Goal: Information Seeking & Learning: Compare options

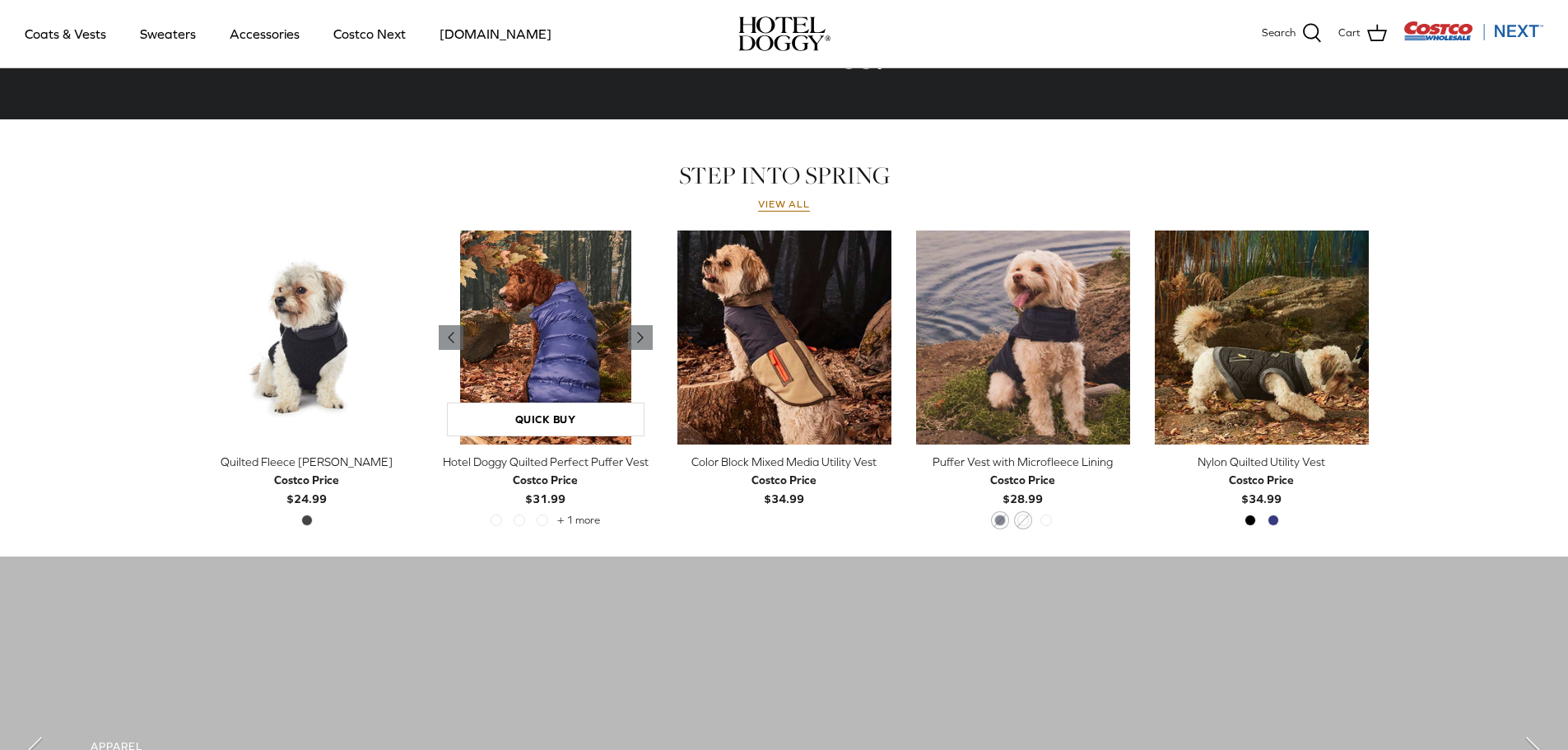
scroll to position [741, 0]
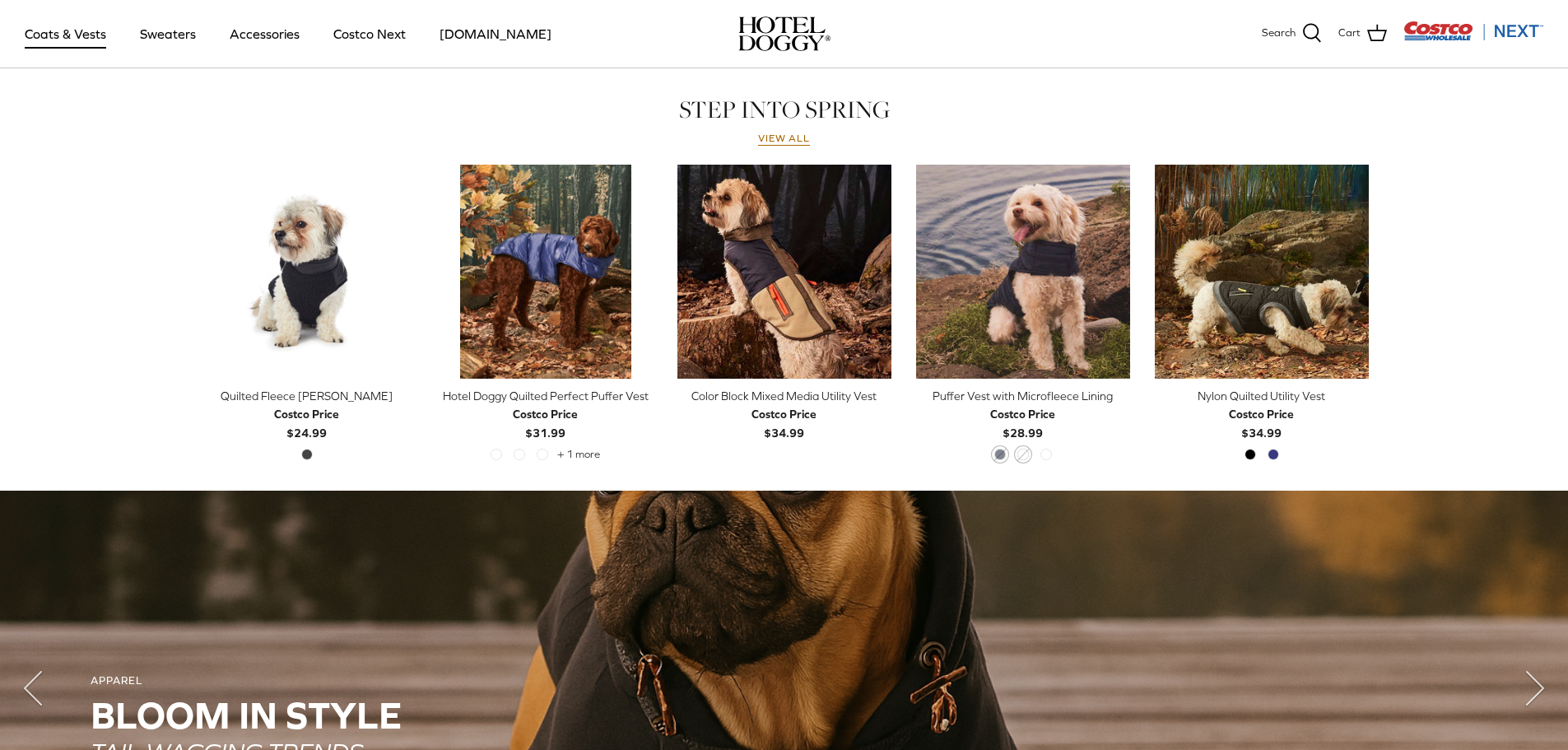
click at [82, 34] on link "Coats & Vests" at bounding box center [65, 33] width 111 height 56
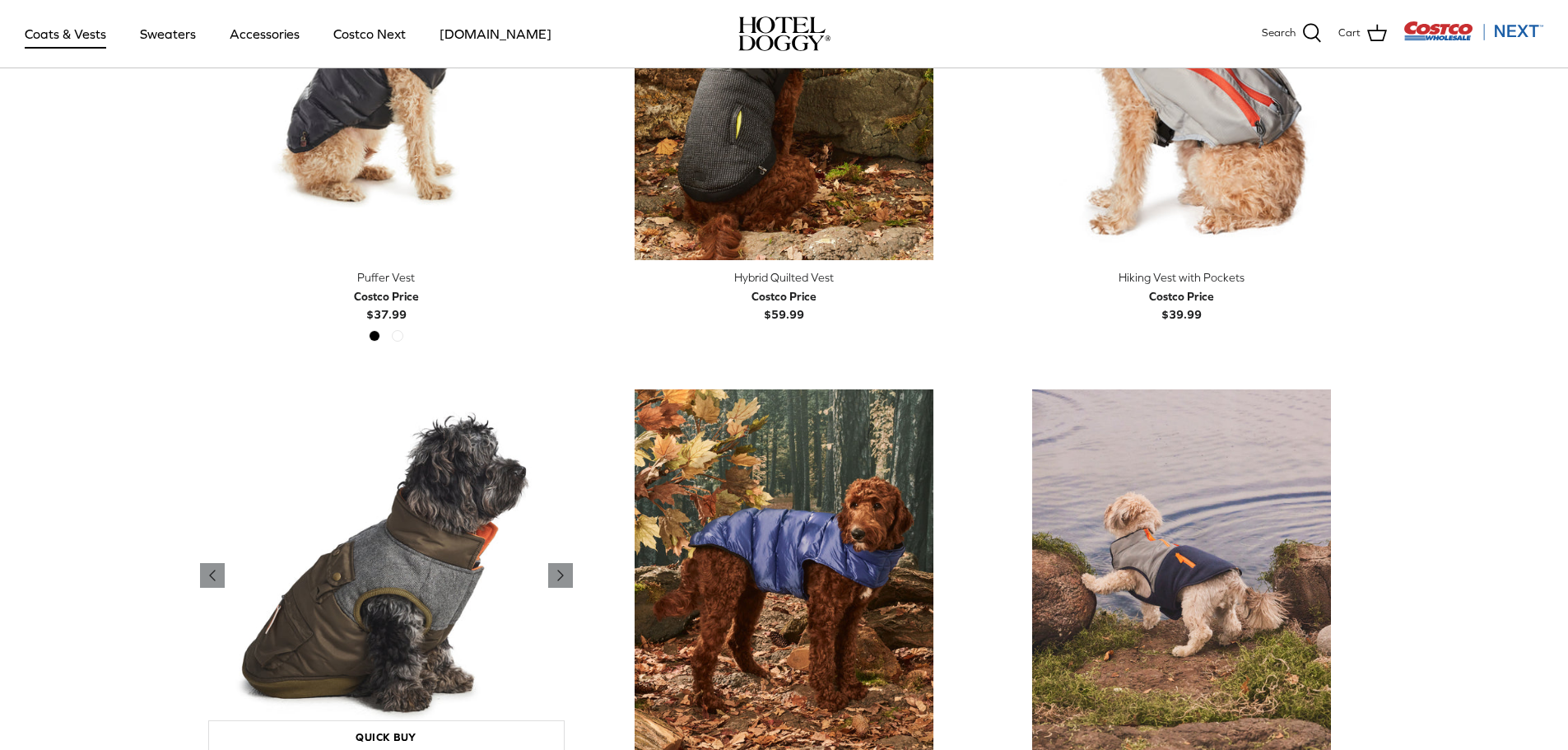
scroll to position [2552, 0]
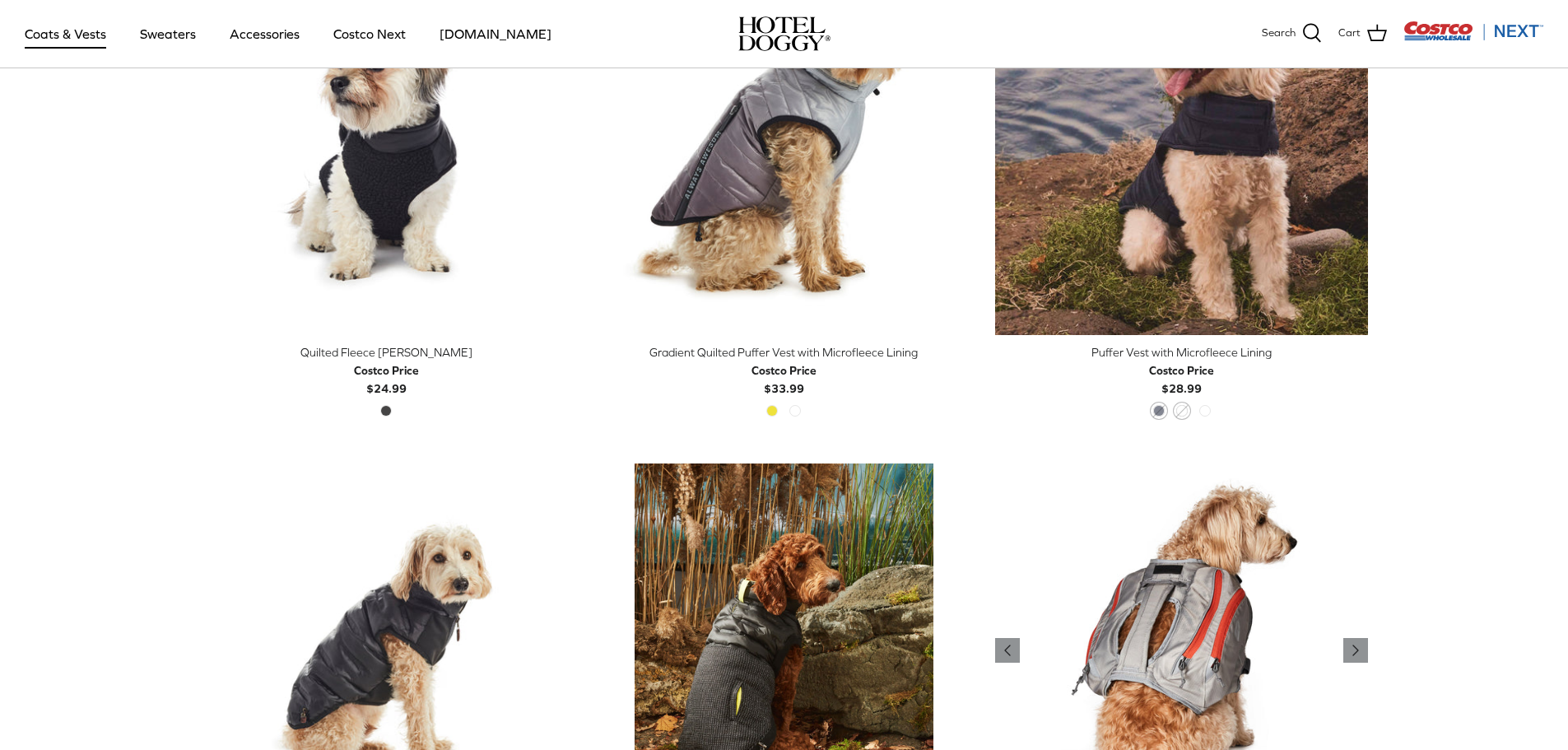
click at [1151, 555] on img "Hiking Vest with Pockets" at bounding box center [1181, 649] width 373 height 373
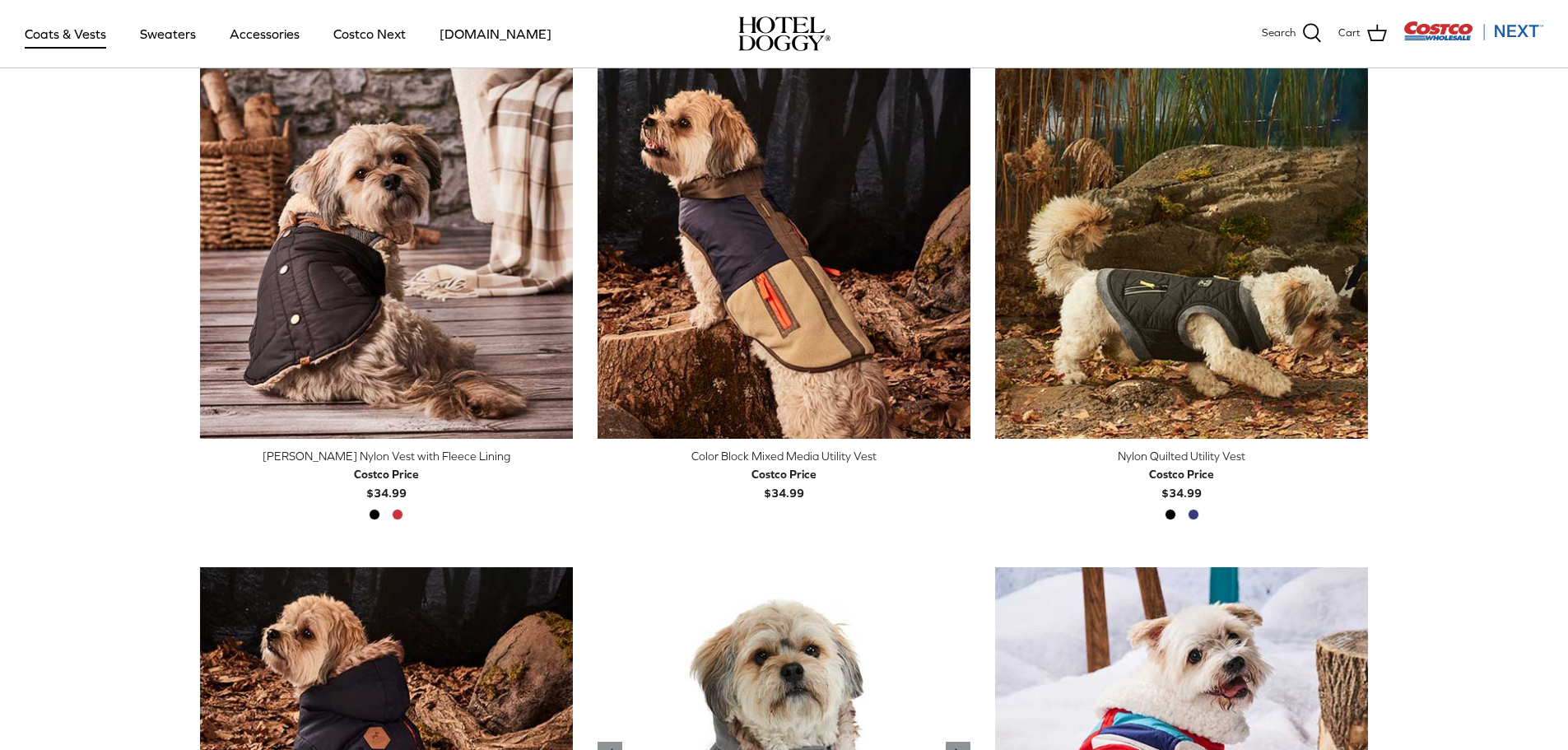
scroll to position [330, 0]
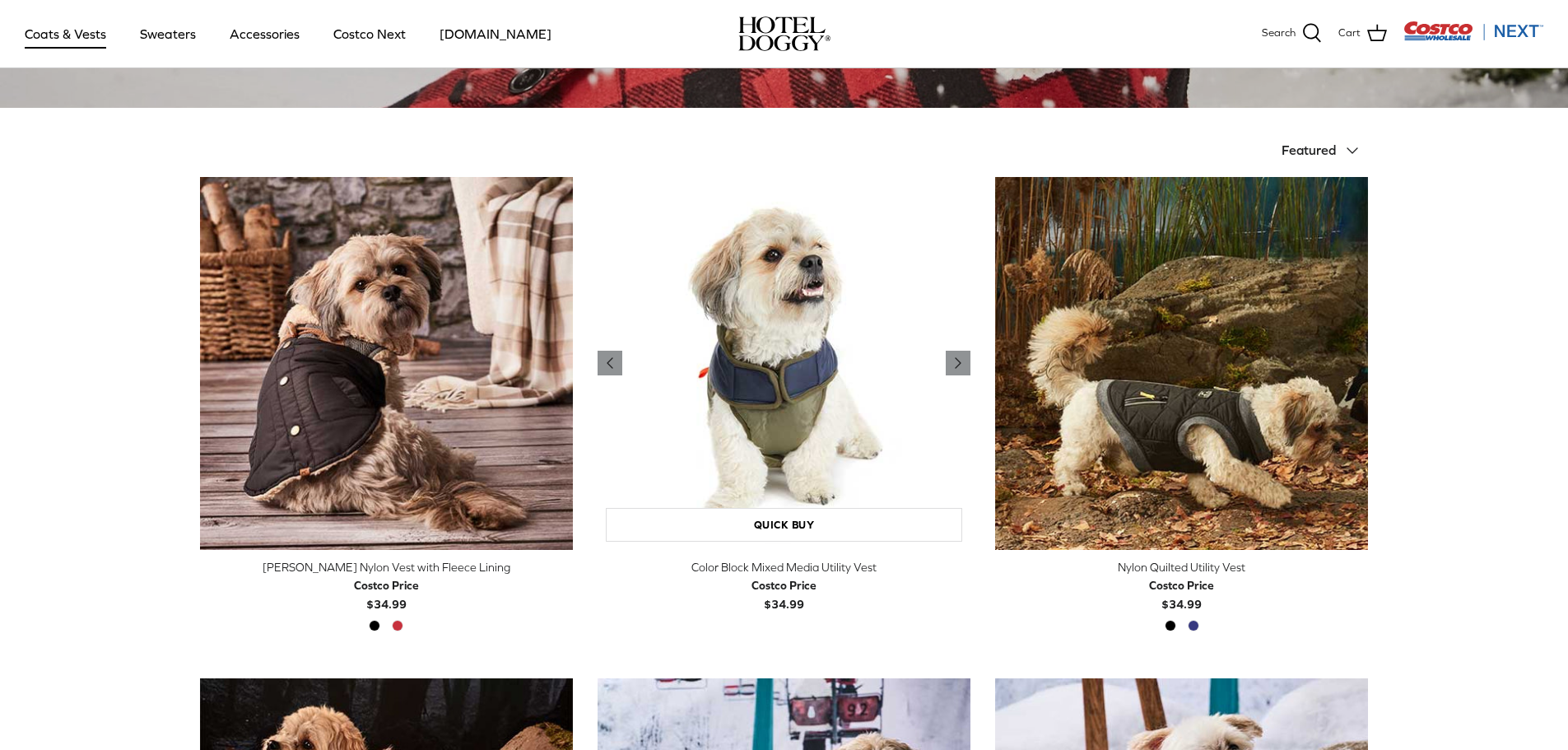
click at [755, 442] on img "Color Block Mixed Media Utility Vest" at bounding box center [784, 363] width 373 height 373
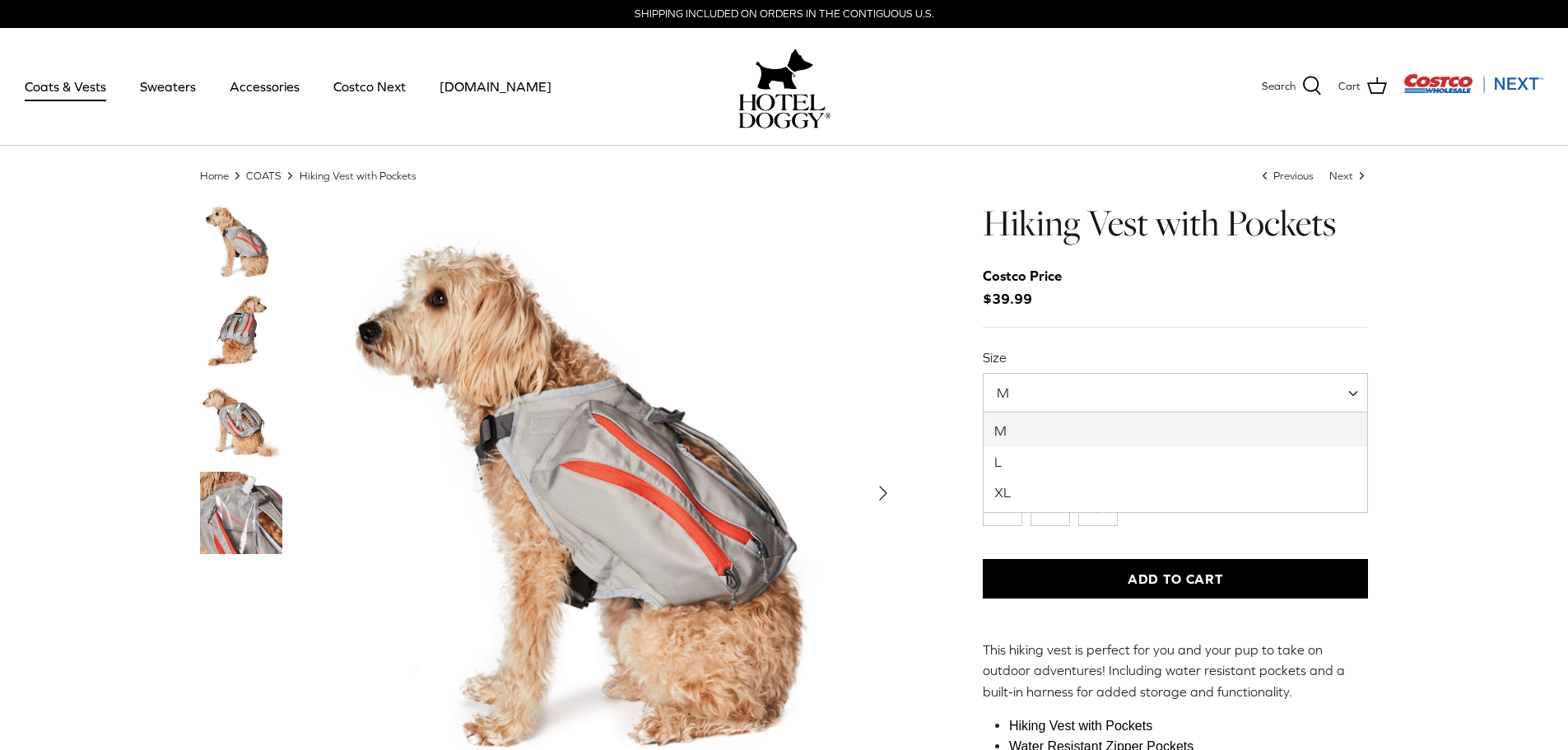
click at [1069, 390] on span "M" at bounding box center [1176, 392] width 386 height 40
select select "XL"
click at [281, 538] on img "Thumbnail Link" at bounding box center [240, 512] width 82 height 82
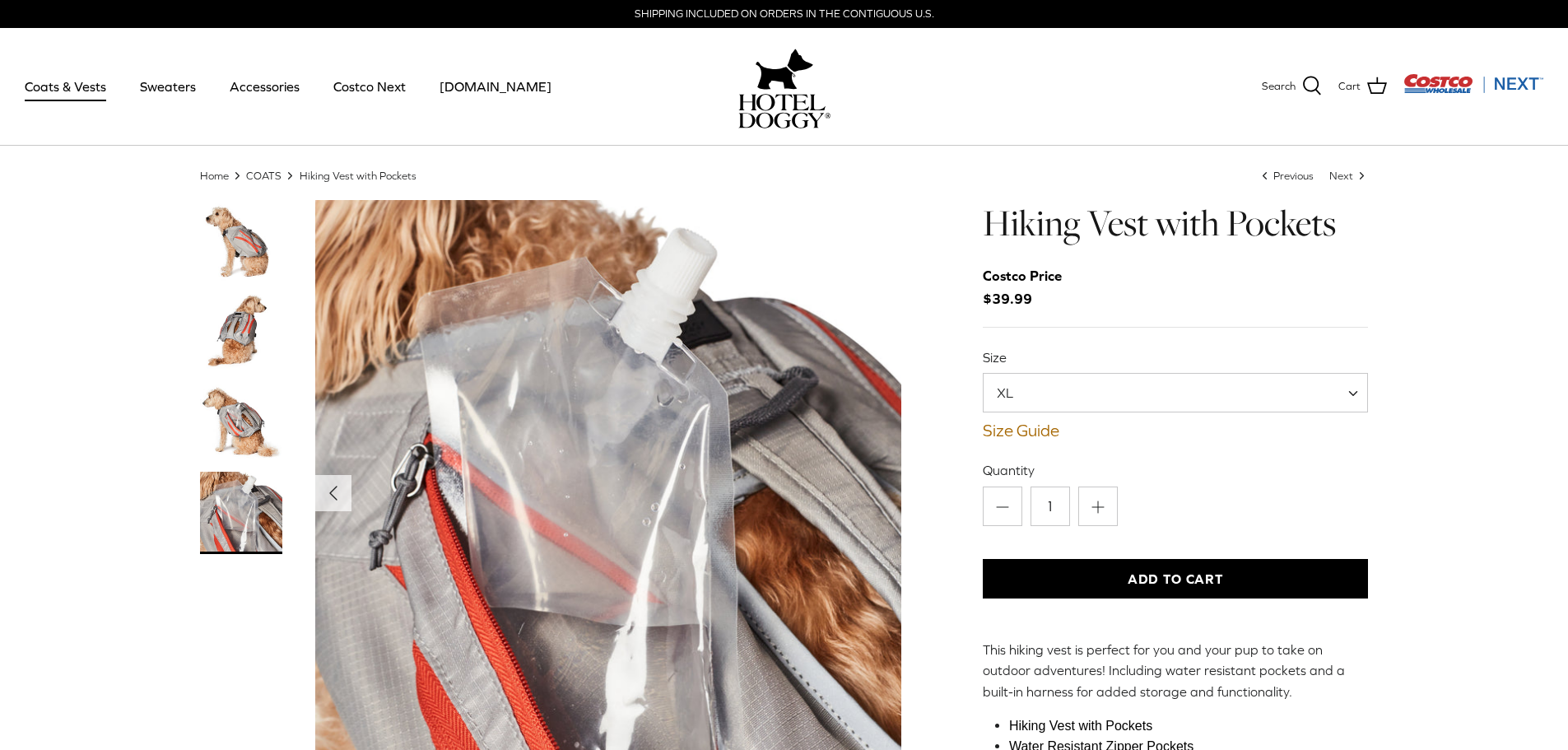
click at [226, 414] on img "Thumbnail Link" at bounding box center [240, 422] width 82 height 82
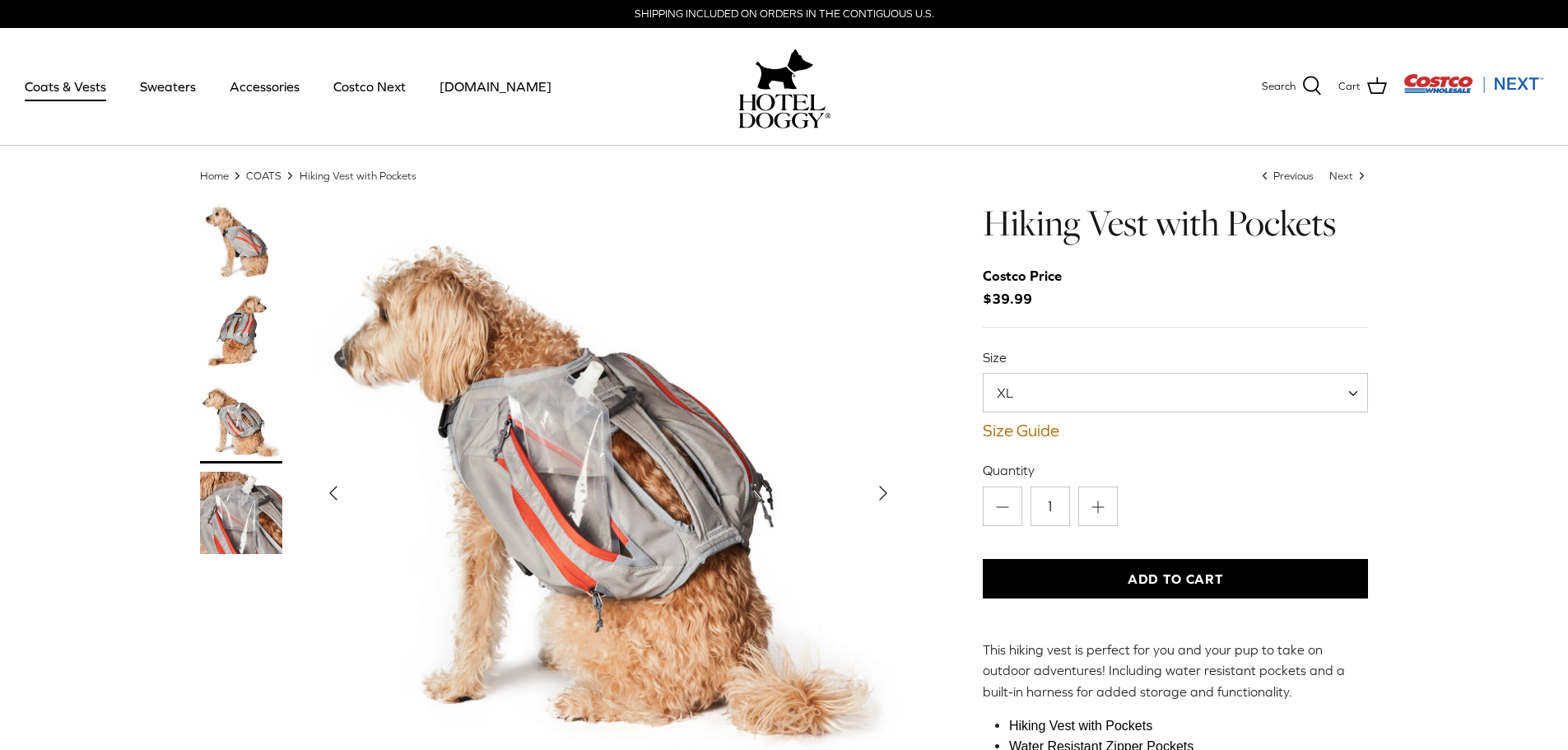
click at [229, 330] on img "Thumbnail Link" at bounding box center [240, 331] width 82 height 82
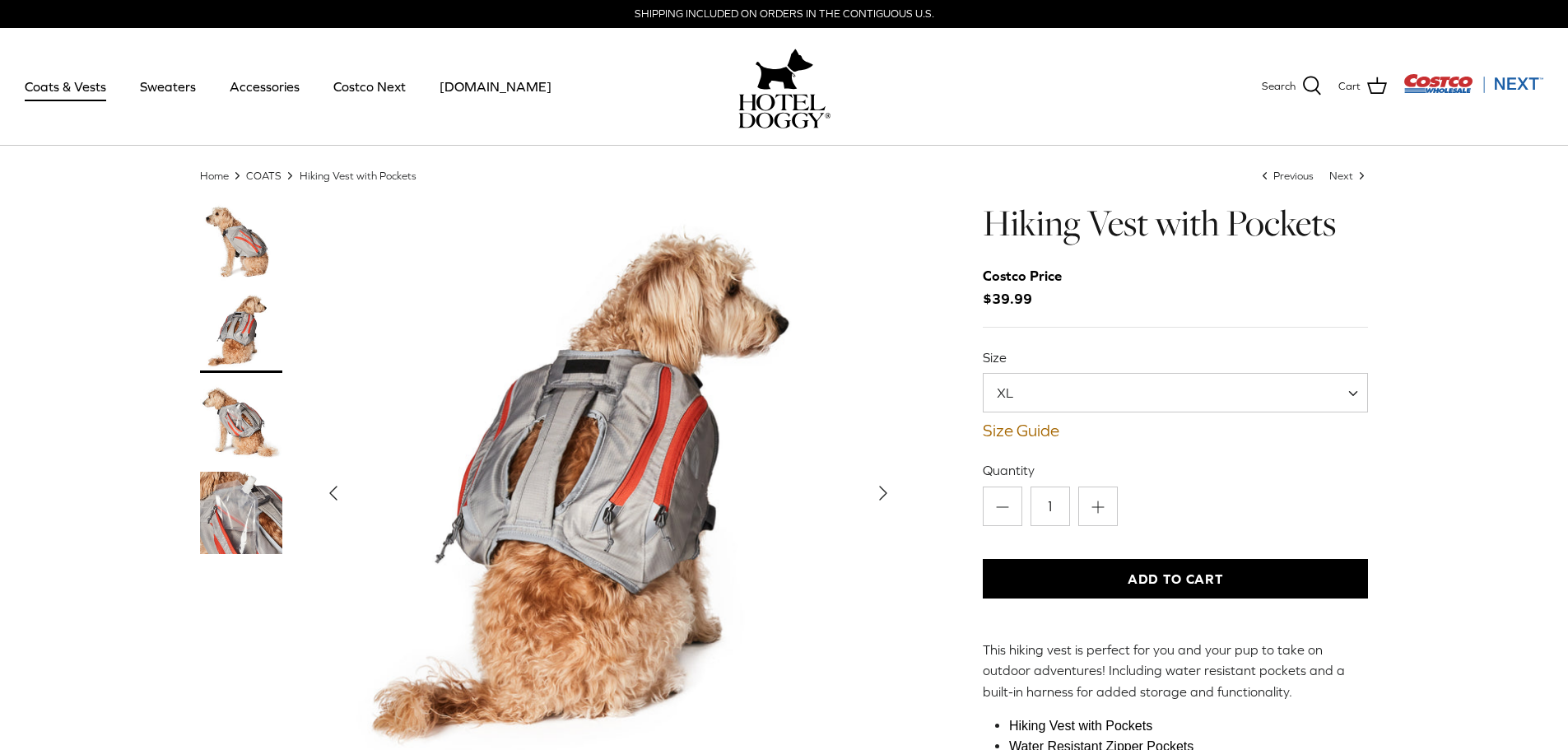
click at [229, 286] on div at bounding box center [257, 380] width 115 height 362
click at [230, 248] on img "Thumbnail Link" at bounding box center [240, 240] width 82 height 82
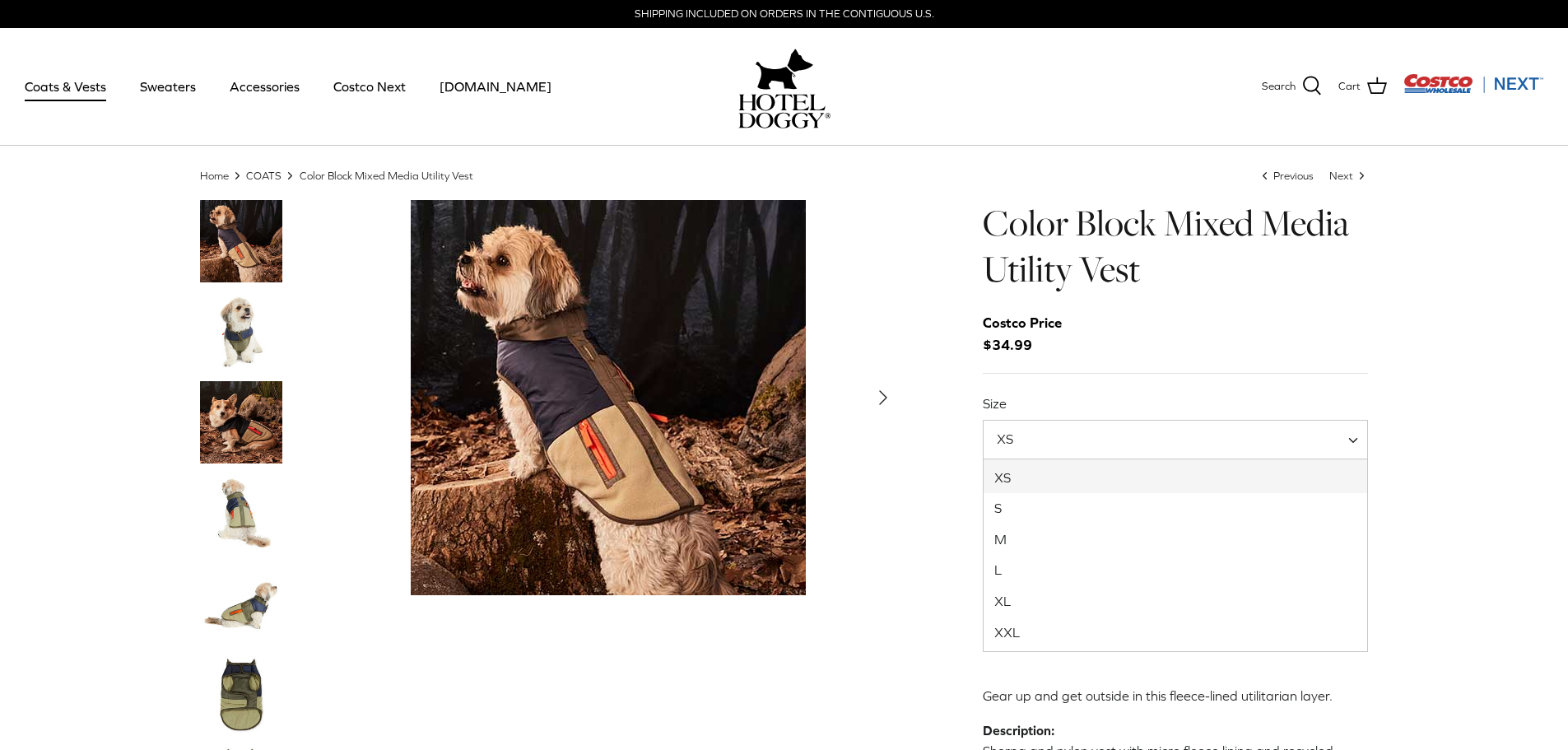
click at [1064, 437] on span "XS" at bounding box center [1176, 439] width 386 height 40
select select "XXL"
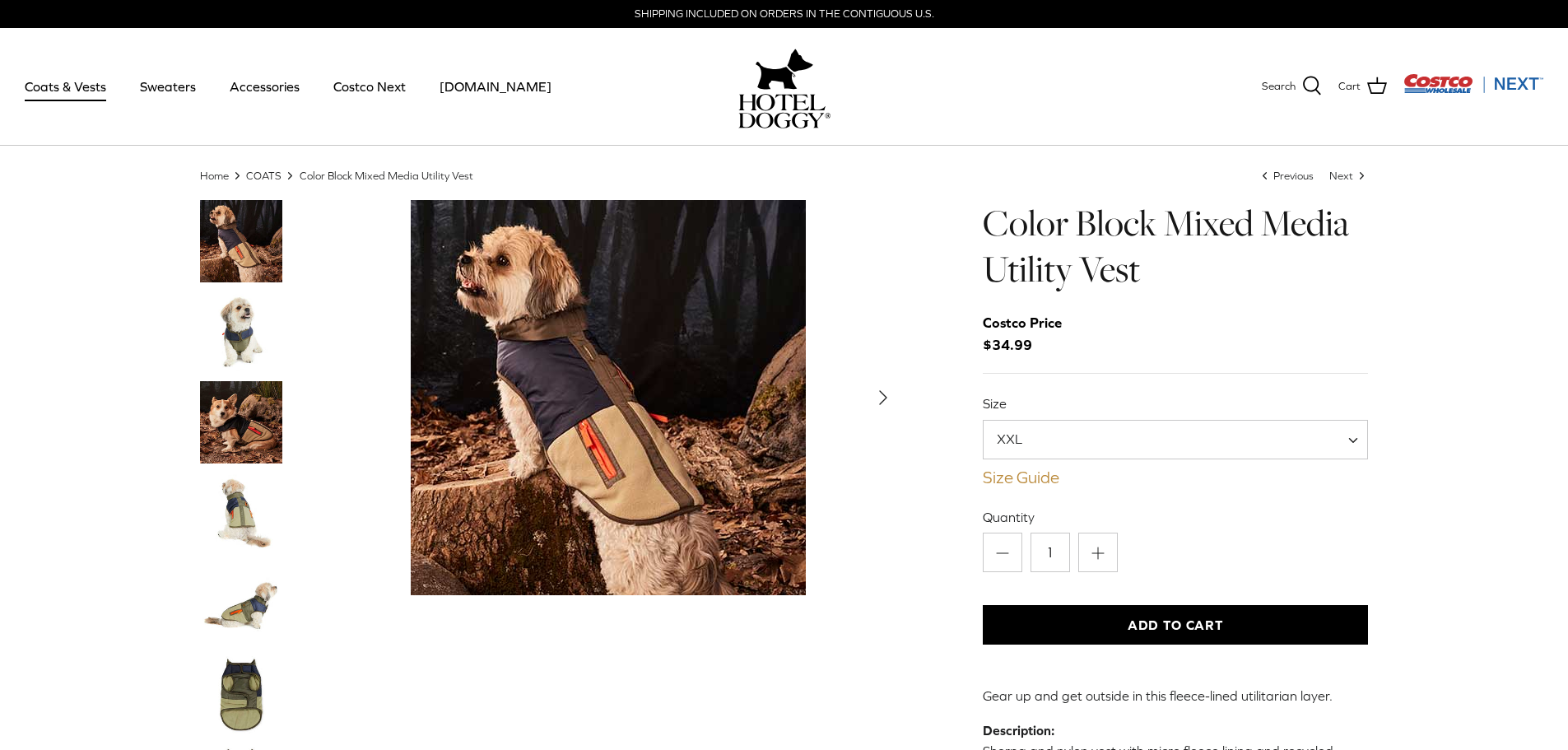
click at [1045, 477] on link "Size Guide" at bounding box center [1176, 477] width 386 height 20
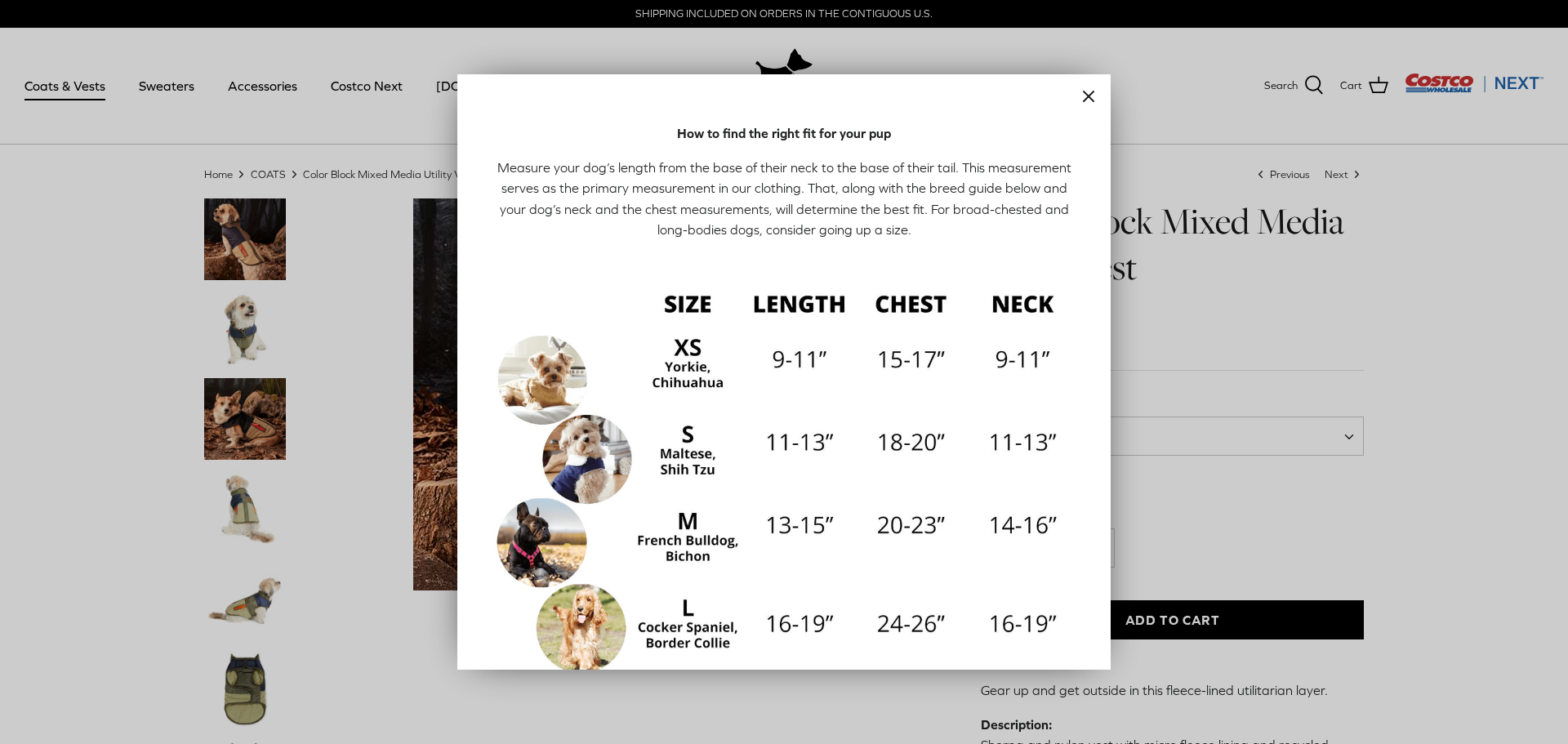
click at [1084, 94] on icon "Close" at bounding box center [1088, 96] width 20 height 20
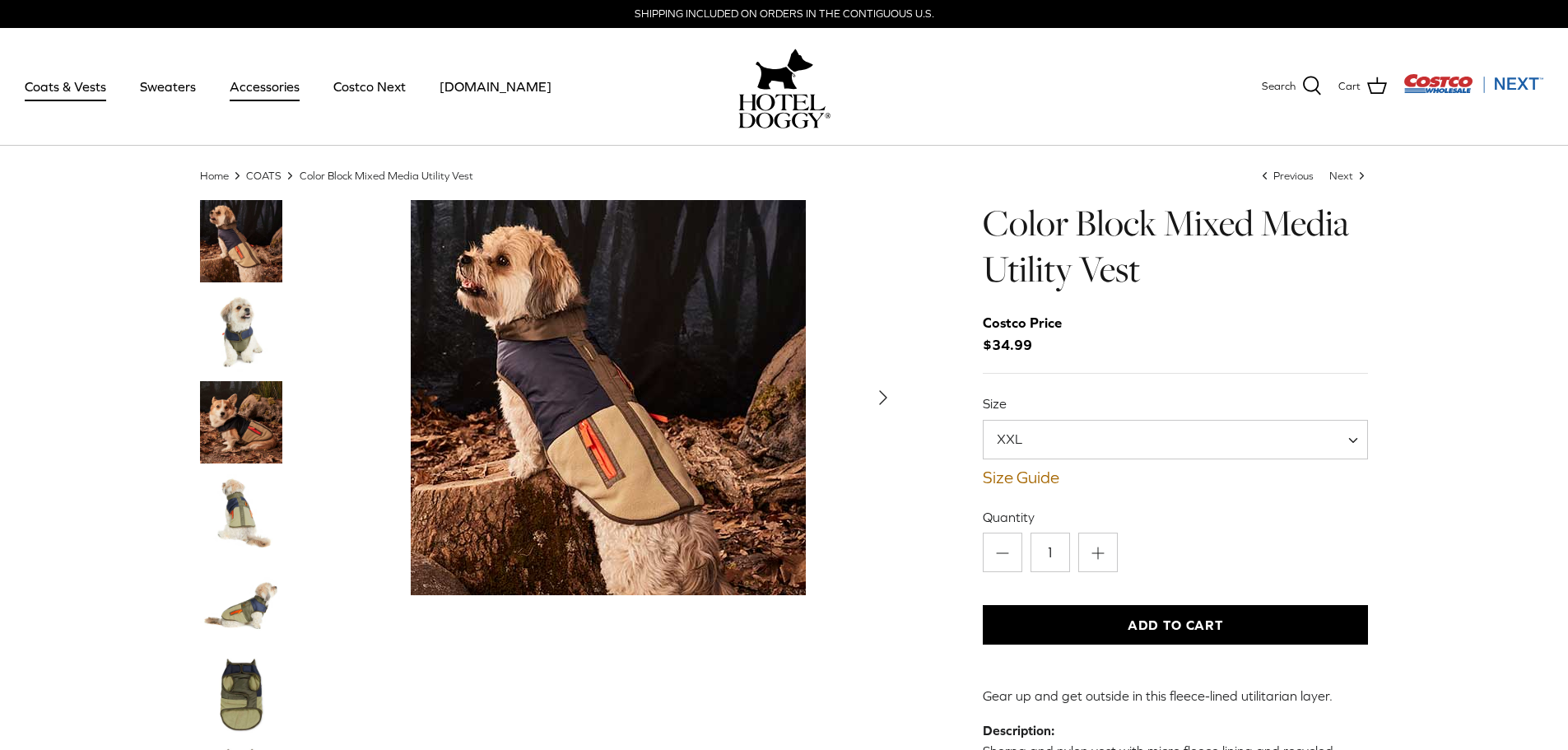
click at [264, 88] on link "Accessories" at bounding box center [264, 86] width 100 height 56
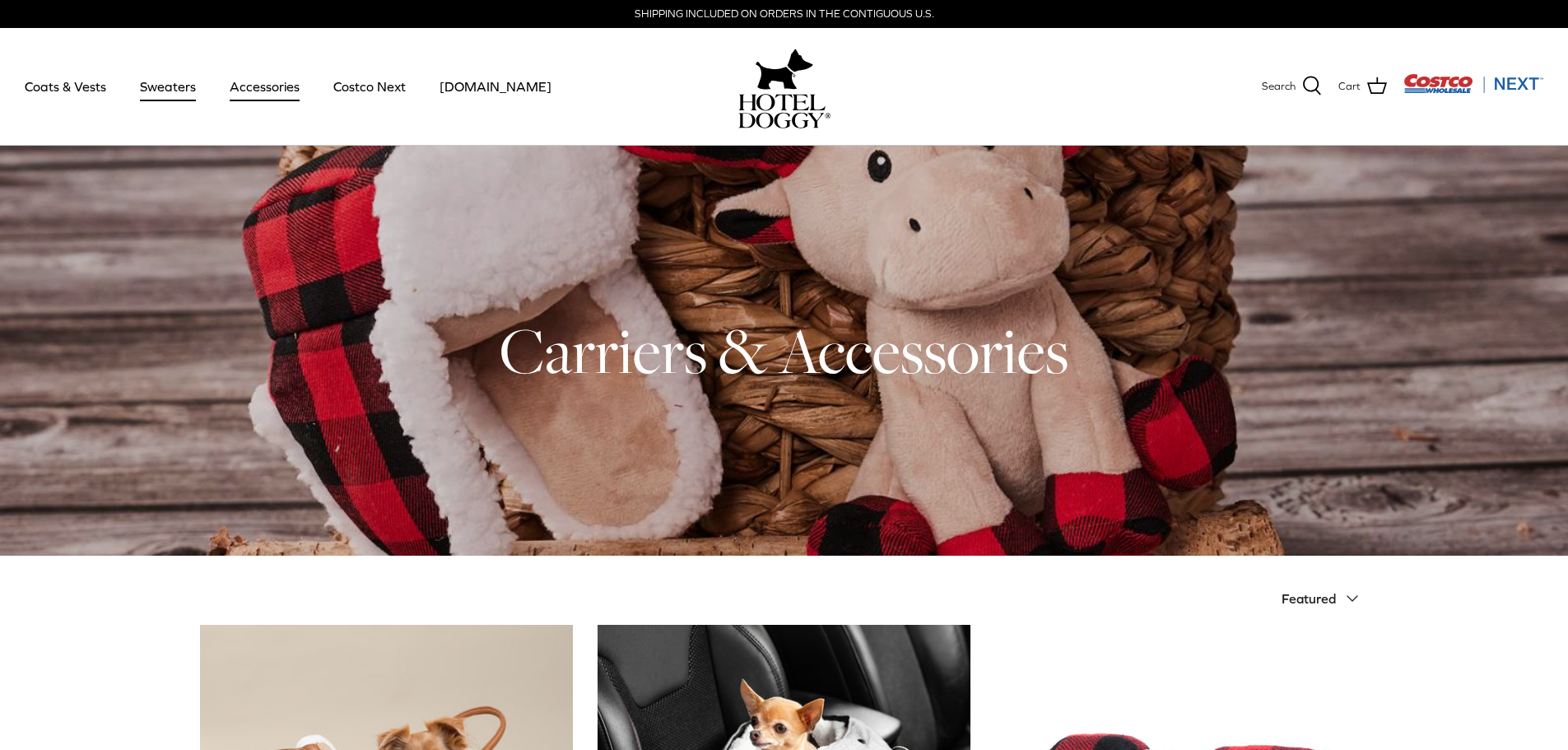
click at [161, 83] on link "Sweaters" at bounding box center [168, 86] width 86 height 56
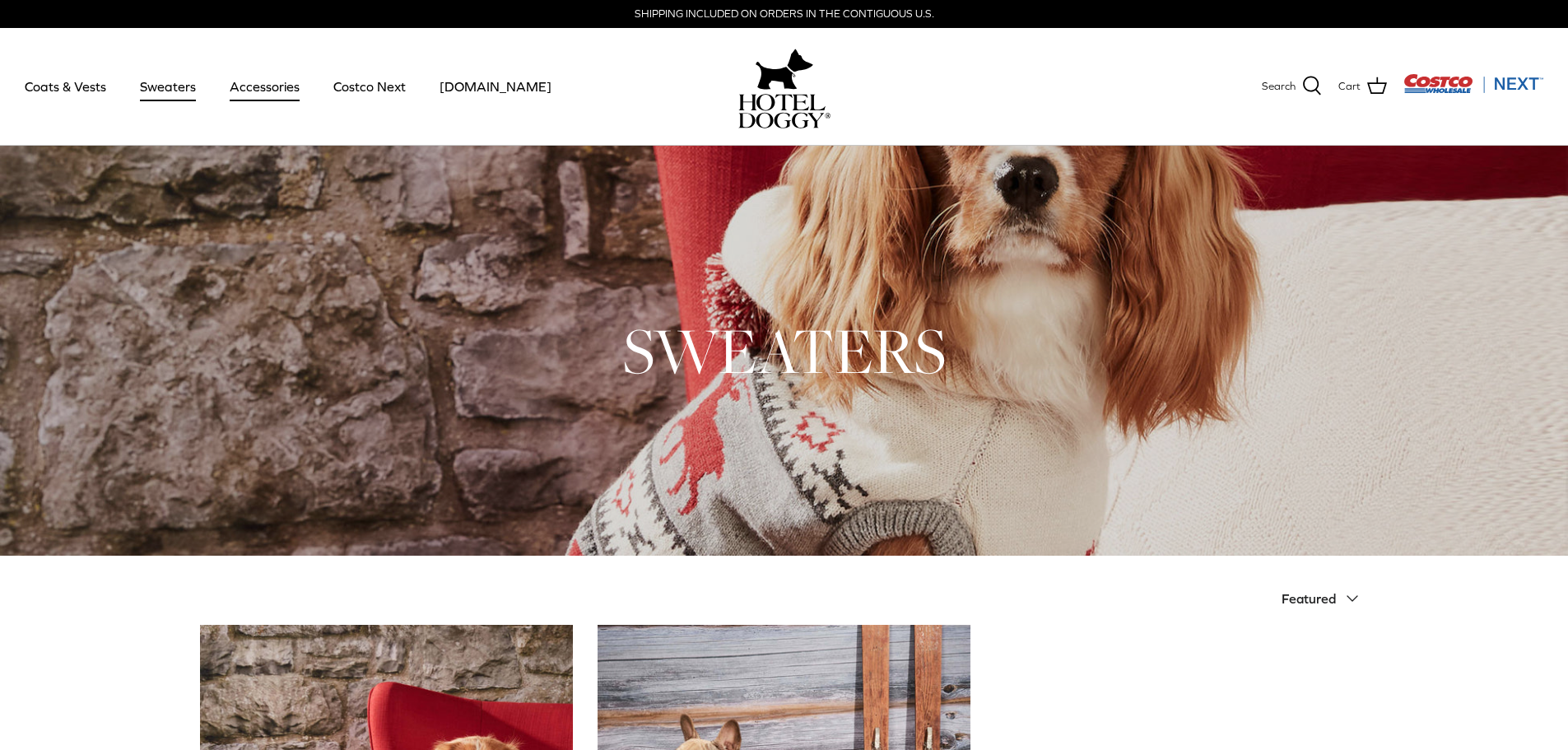
click at [274, 74] on link "Accessories" at bounding box center [264, 86] width 100 height 56
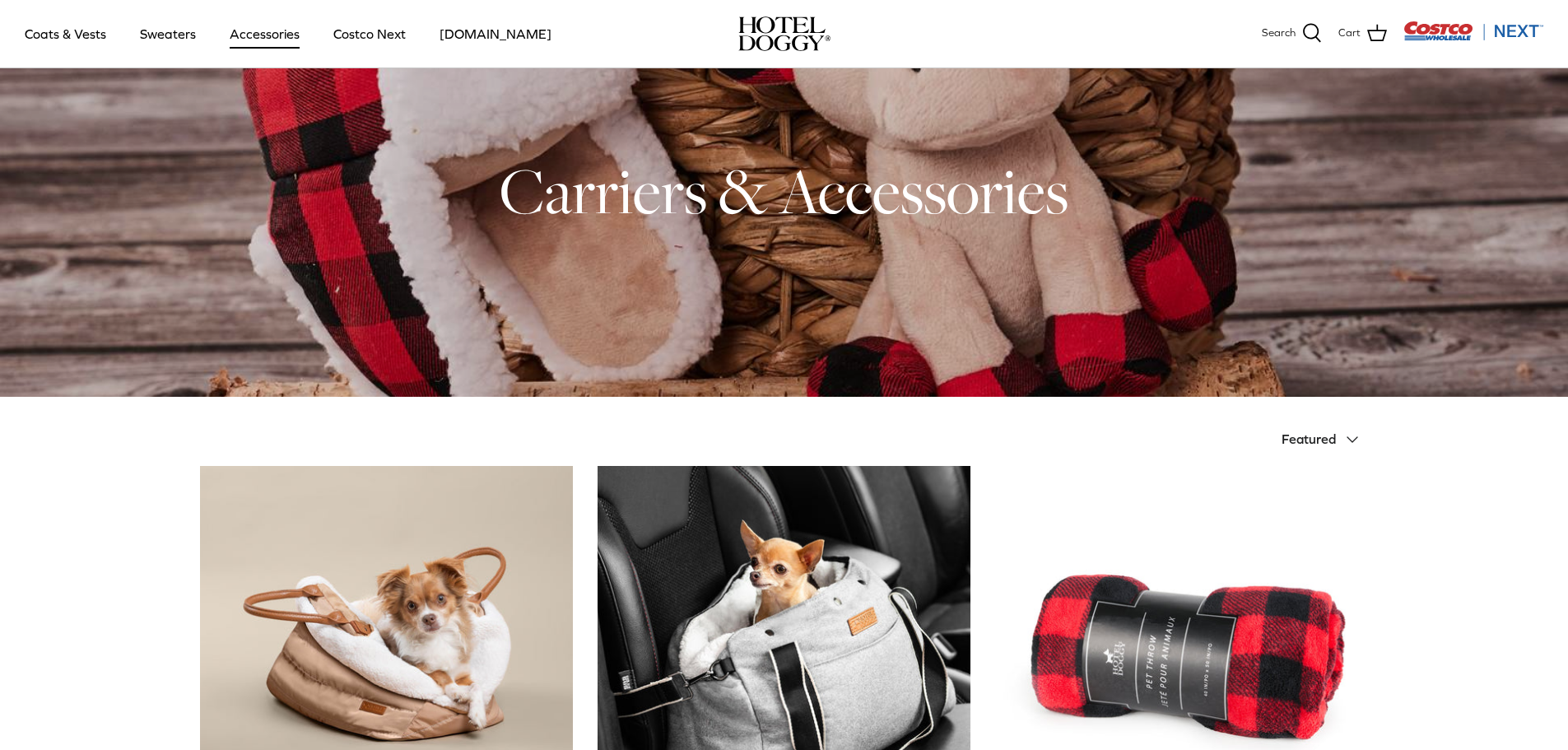
scroll to position [44, 0]
